Goal: Information Seeking & Learning: Understand process/instructions

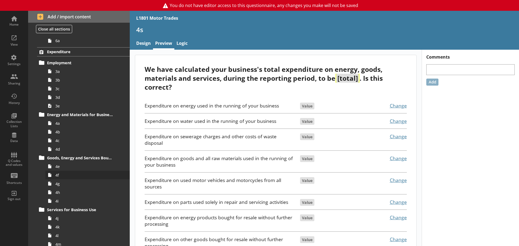
scroll to position [243, 0]
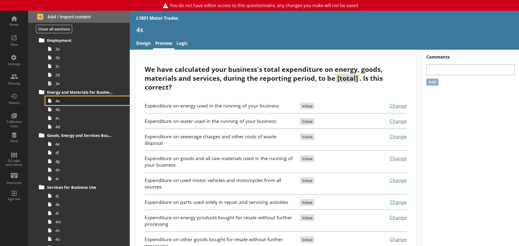
click at [67, 103] on span "4a" at bounding box center [85, 100] width 60 height 5
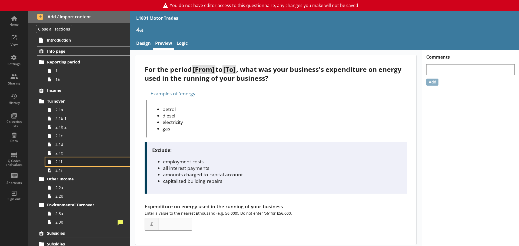
click at [77, 163] on span "2.1f" at bounding box center [85, 161] width 60 height 5
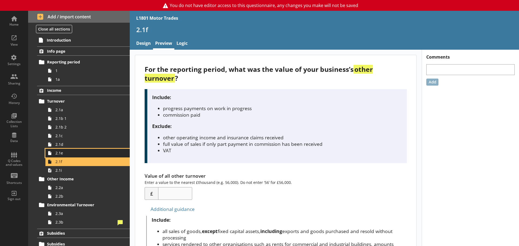
click at [76, 154] on span "2.1e" at bounding box center [85, 152] width 60 height 5
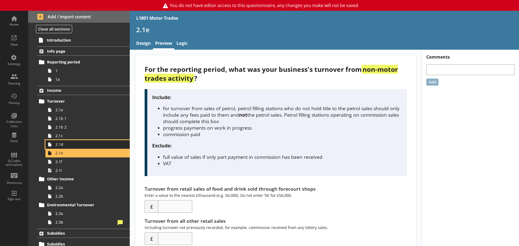
click at [73, 145] on span "2.1d" at bounding box center [85, 144] width 60 height 5
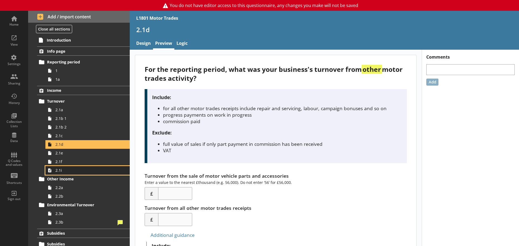
click at [65, 173] on span "2.1i" at bounding box center [85, 170] width 60 height 5
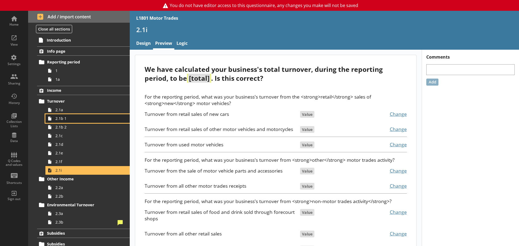
click at [75, 118] on span "2.1b 1" at bounding box center [85, 118] width 60 height 5
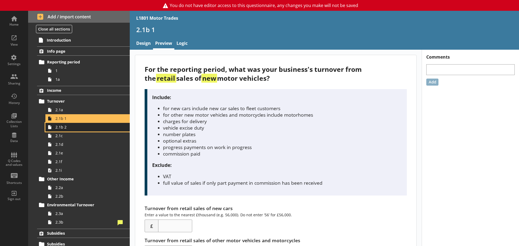
click at [76, 129] on span "2.1b 2" at bounding box center [85, 127] width 60 height 5
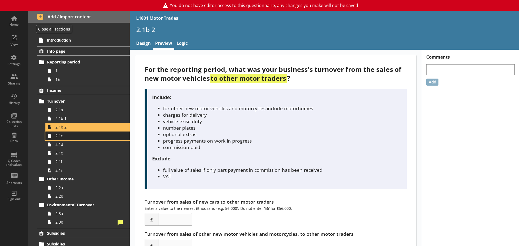
click at [76, 137] on span "2.1c" at bounding box center [85, 135] width 60 height 5
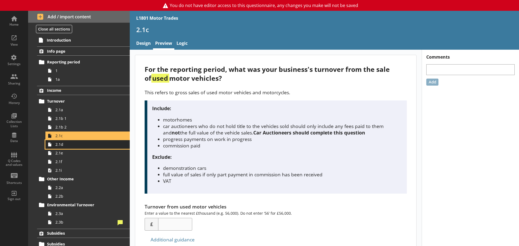
click at [75, 146] on span "2.1d" at bounding box center [85, 144] width 60 height 5
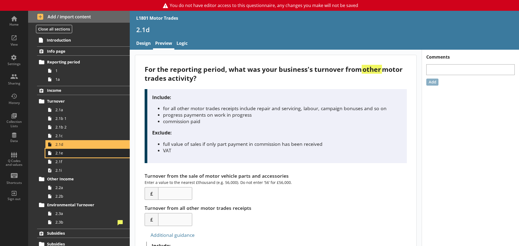
click at [75, 156] on link "2.1e" at bounding box center [87, 153] width 84 height 9
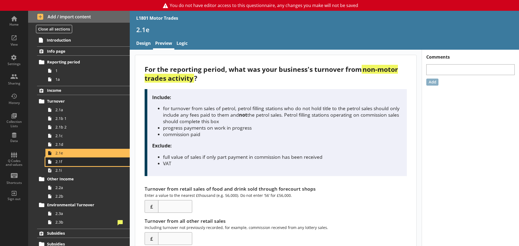
click at [74, 164] on span "2.1f" at bounding box center [85, 161] width 60 height 5
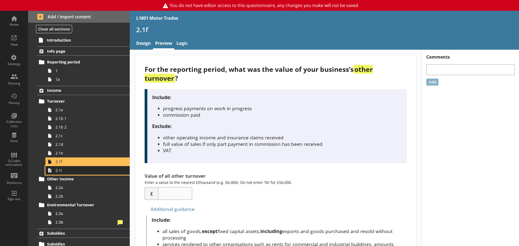
click at [74, 172] on span "2.1i" at bounding box center [85, 170] width 60 height 5
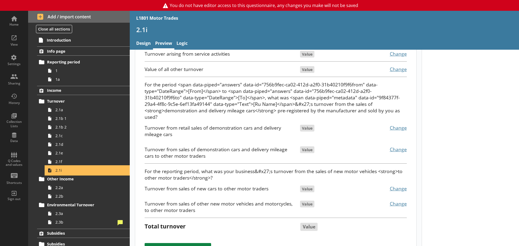
scroll to position [196, 0]
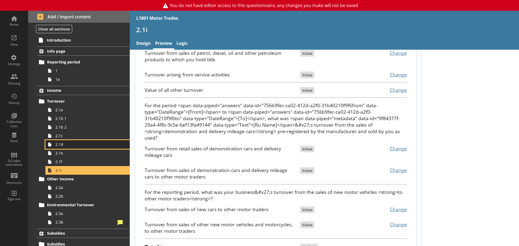
click at [62, 145] on span "2.1d" at bounding box center [85, 144] width 60 height 5
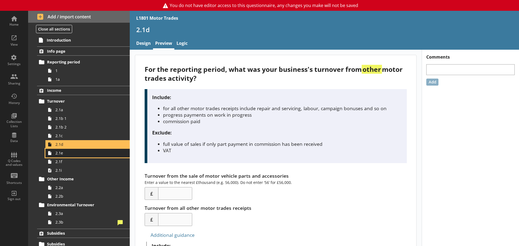
click at [77, 154] on span "2.1e" at bounding box center [85, 152] width 60 height 5
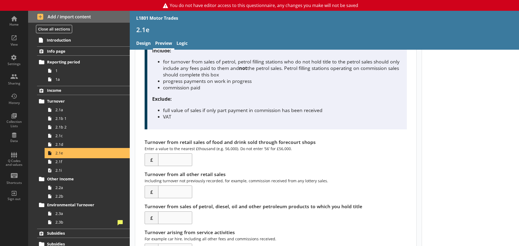
scroll to position [54, 0]
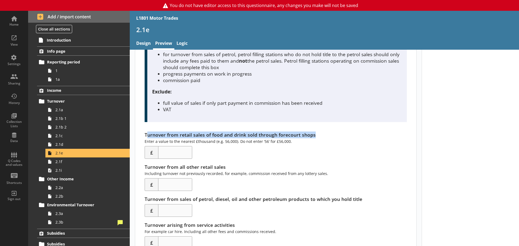
drag, startPoint x: 147, startPoint y: 133, endPoint x: 316, endPoint y: 133, distance: 169.1
click at [316, 133] on div "Turnover from retail sales of food and drink sold through forecourt shops Enter…" at bounding box center [276, 145] width 262 height 27
click at [290, 133] on div "Turnover from retail sales of food and drink sold through forecourt shops Enter…" at bounding box center [276, 145] width 262 height 27
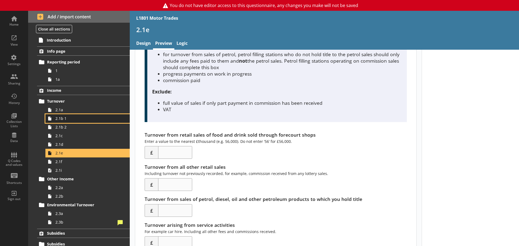
click at [74, 120] on span "2.1b 1" at bounding box center [85, 118] width 60 height 5
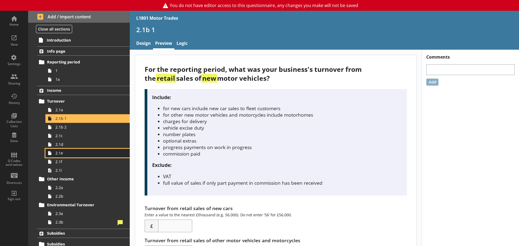
click at [72, 155] on span "2.1e" at bounding box center [85, 152] width 60 height 5
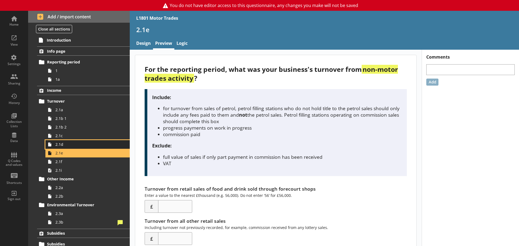
click at [75, 148] on link "2.1d" at bounding box center [87, 144] width 84 height 9
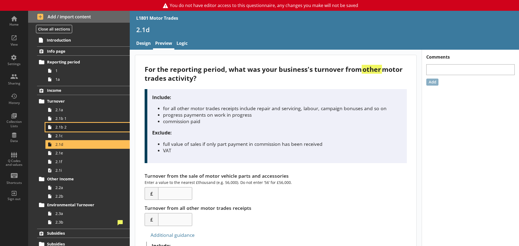
click at [77, 123] on link "2.1b 2" at bounding box center [87, 127] width 84 height 9
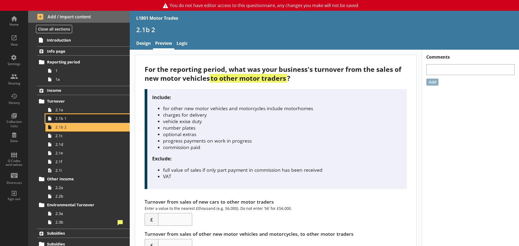
click at [80, 121] on link "2.1b 1" at bounding box center [87, 118] width 84 height 9
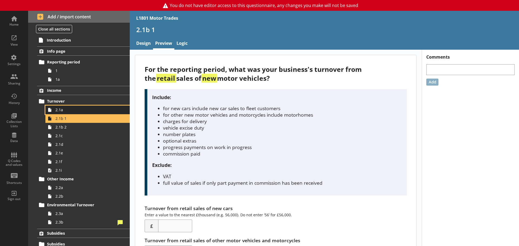
click at [78, 112] on span "2.1a" at bounding box center [85, 109] width 60 height 5
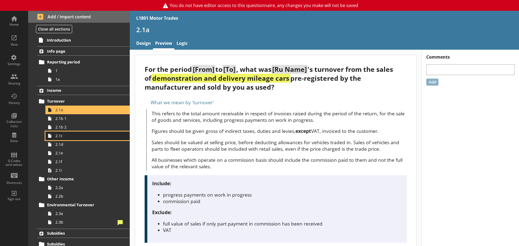
click at [76, 137] on span "2.1c" at bounding box center [85, 135] width 60 height 5
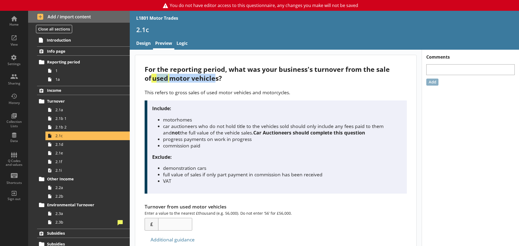
drag, startPoint x: 148, startPoint y: 79, endPoint x: 207, endPoint y: 79, distance: 59.4
click at [207, 79] on div "For the reporting period, what was your business's turnover from the sale of us…" at bounding box center [276, 74] width 262 height 18
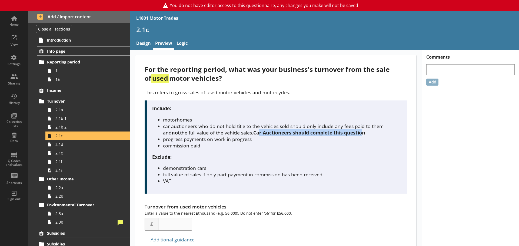
drag, startPoint x: 253, startPoint y: 132, endPoint x: 354, endPoint y: 133, distance: 101.6
click at [354, 133] on strong "Car Auctioneers should complete this question" at bounding box center [309, 132] width 112 height 6
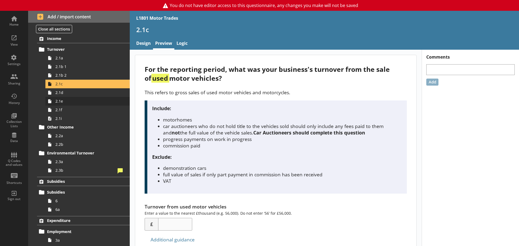
scroll to position [54, 0]
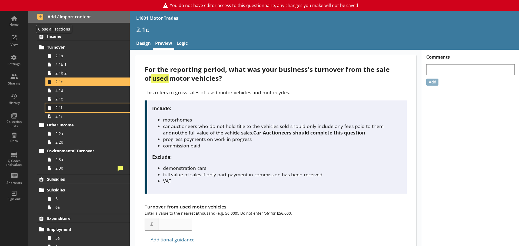
click at [75, 105] on link "2.1f" at bounding box center [87, 107] width 84 height 9
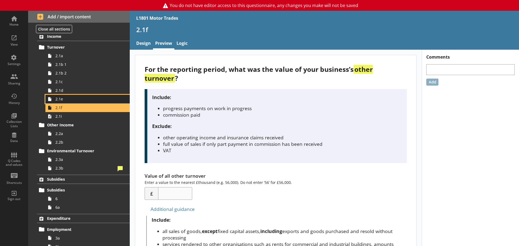
click at [77, 102] on span "2.1e" at bounding box center [85, 98] width 60 height 5
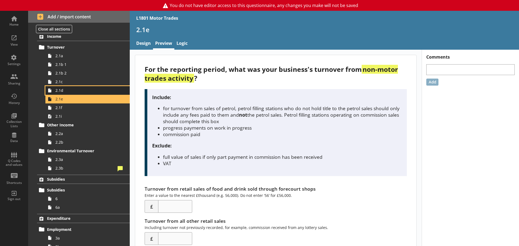
click at [78, 91] on span "2.1d" at bounding box center [85, 90] width 60 height 5
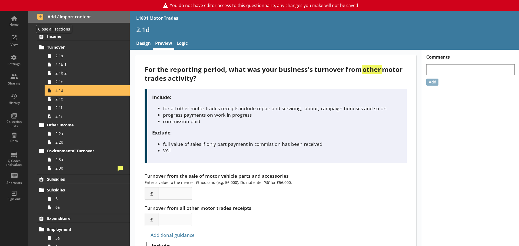
scroll to position [27, 0]
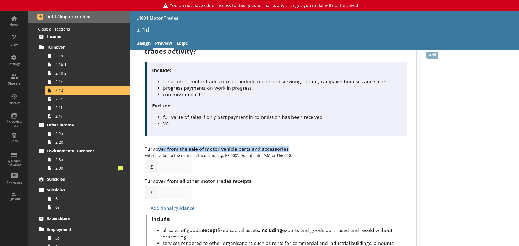
drag, startPoint x: 157, startPoint y: 149, endPoint x: 290, endPoint y: 151, distance: 133.5
click at [290, 151] on div "Turnover from the sale of motor vehicle parts and accessories Enter a value to …" at bounding box center [276, 159] width 262 height 27
